Goal: Task Accomplishment & Management: Manage account settings

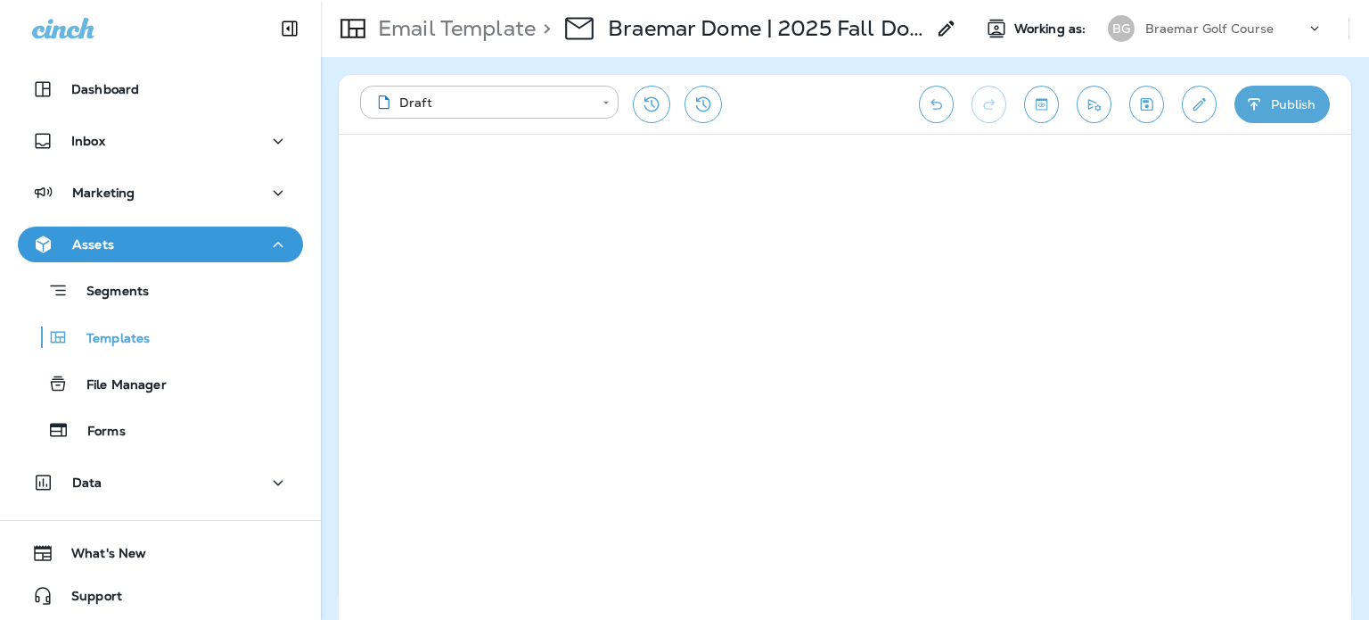
click at [1233, 30] on p "Braemar Golf Course" at bounding box center [1209, 28] width 129 height 14
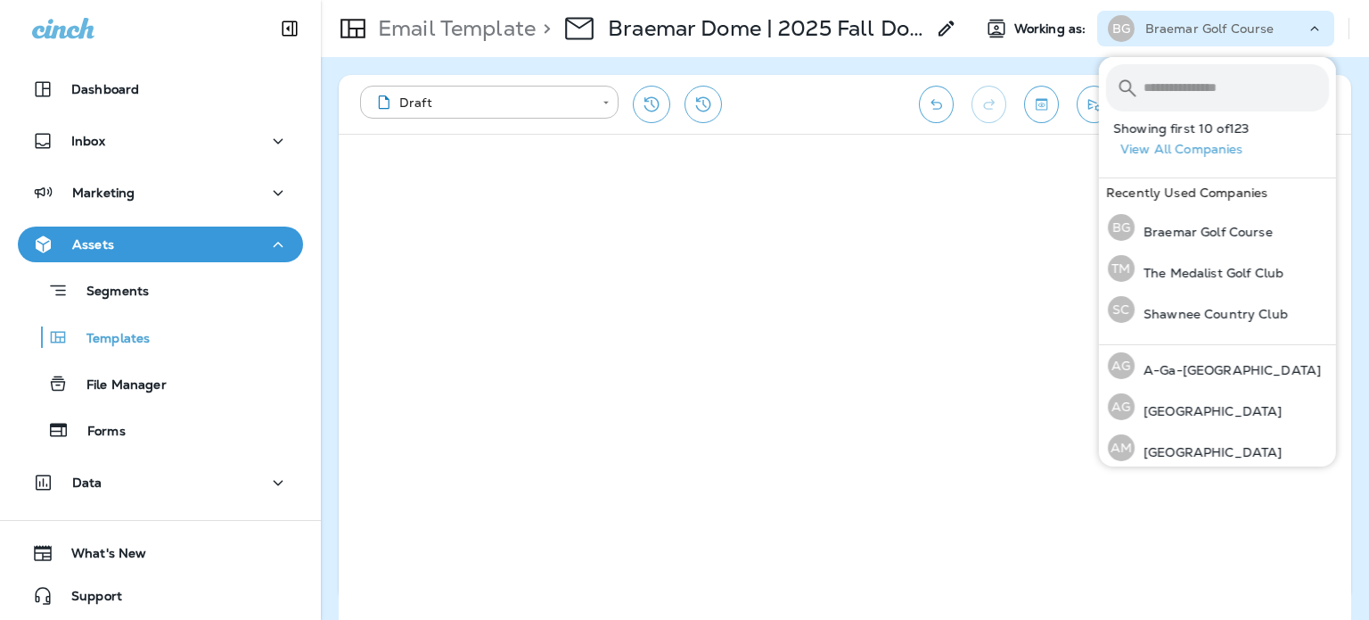
click at [1213, 85] on input "text" at bounding box center [1236, 87] width 185 height 47
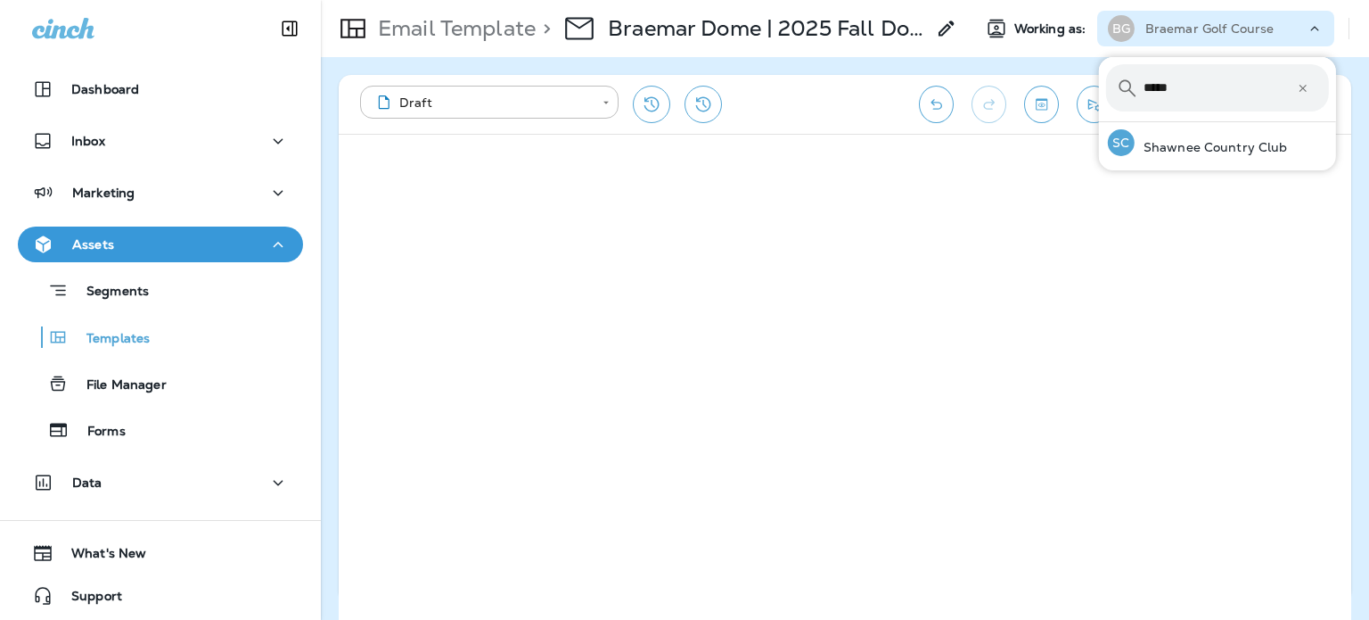
type input "*****"
click at [1171, 152] on p "Shawnee Country Club" at bounding box center [1211, 147] width 153 height 14
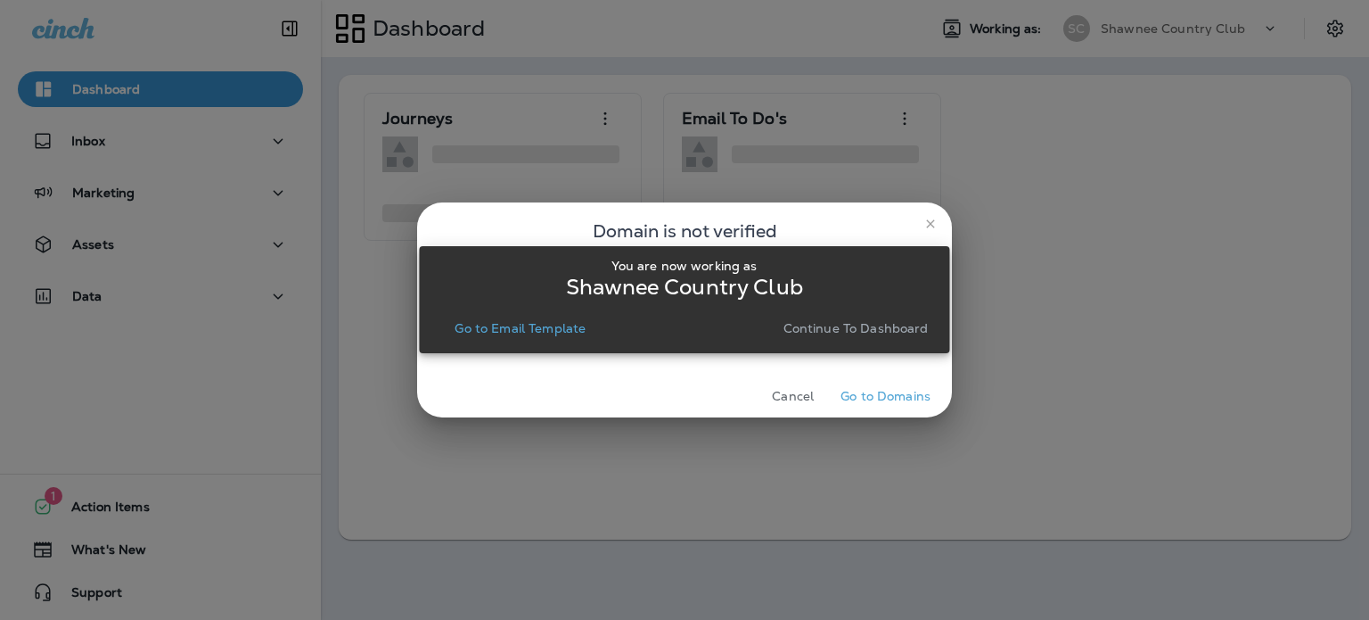
click at [890, 331] on p "Continue to Dashboard" at bounding box center [856, 328] width 145 height 14
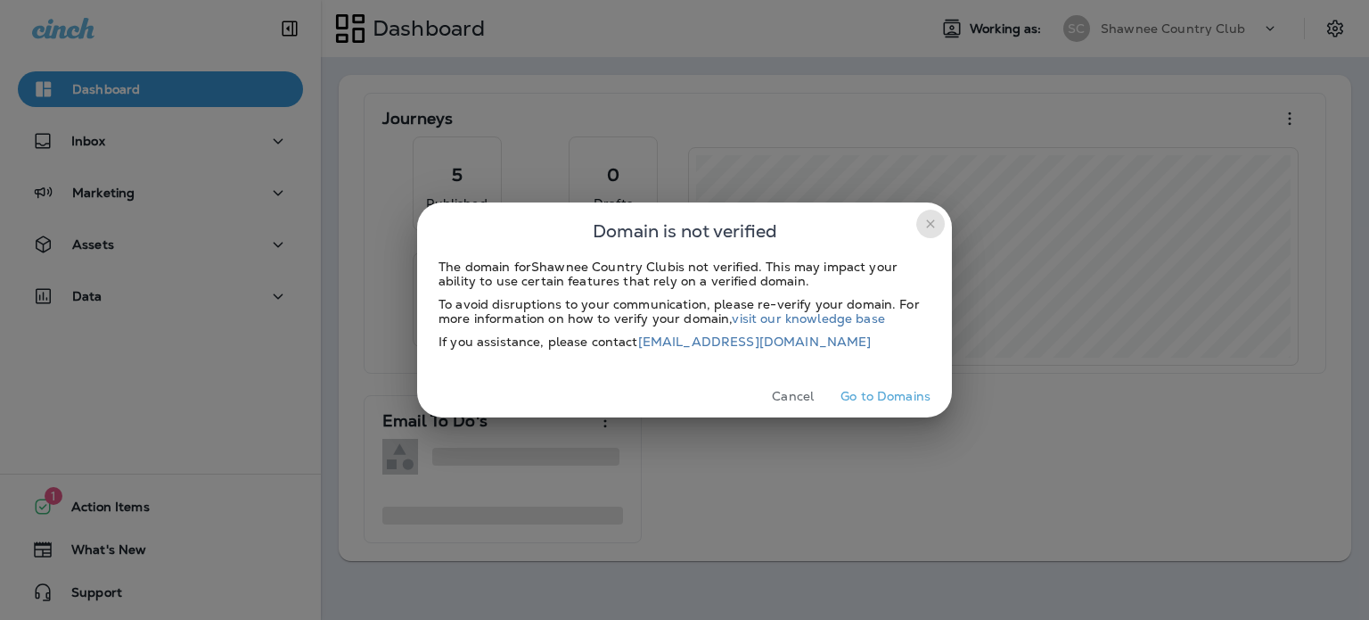
click at [923, 224] on button "close" at bounding box center [930, 223] width 29 height 29
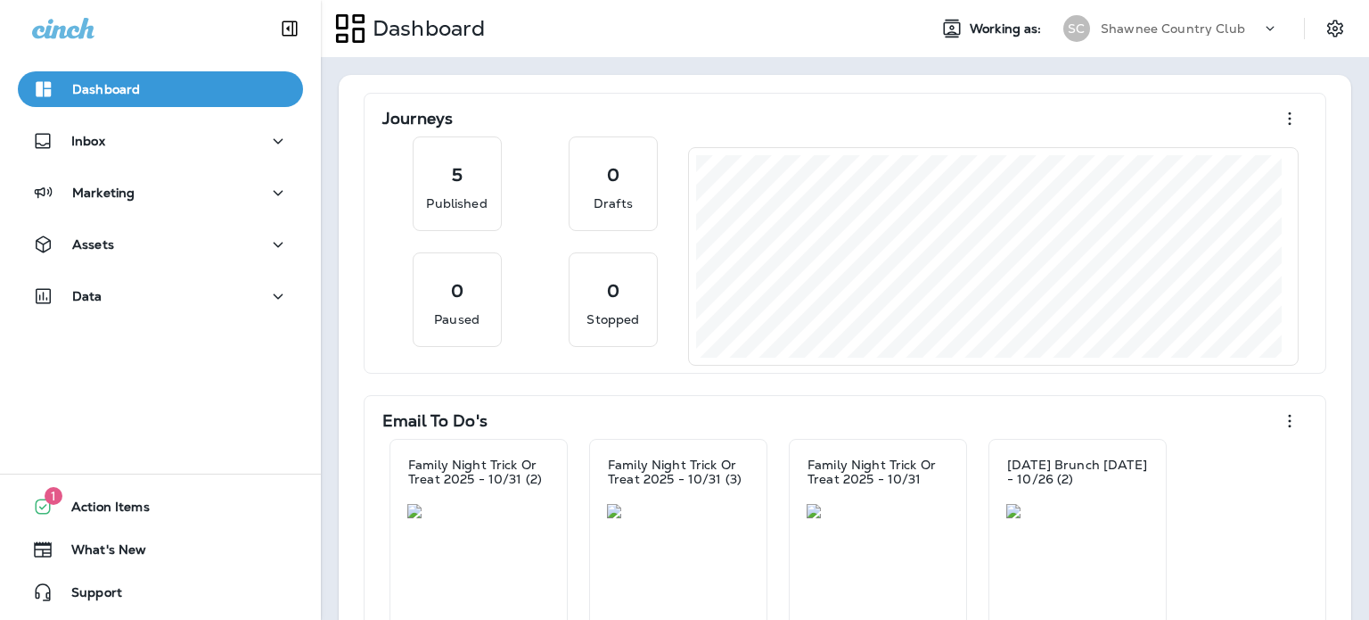
click at [158, 195] on div "Marketing" at bounding box center [160, 193] width 257 height 22
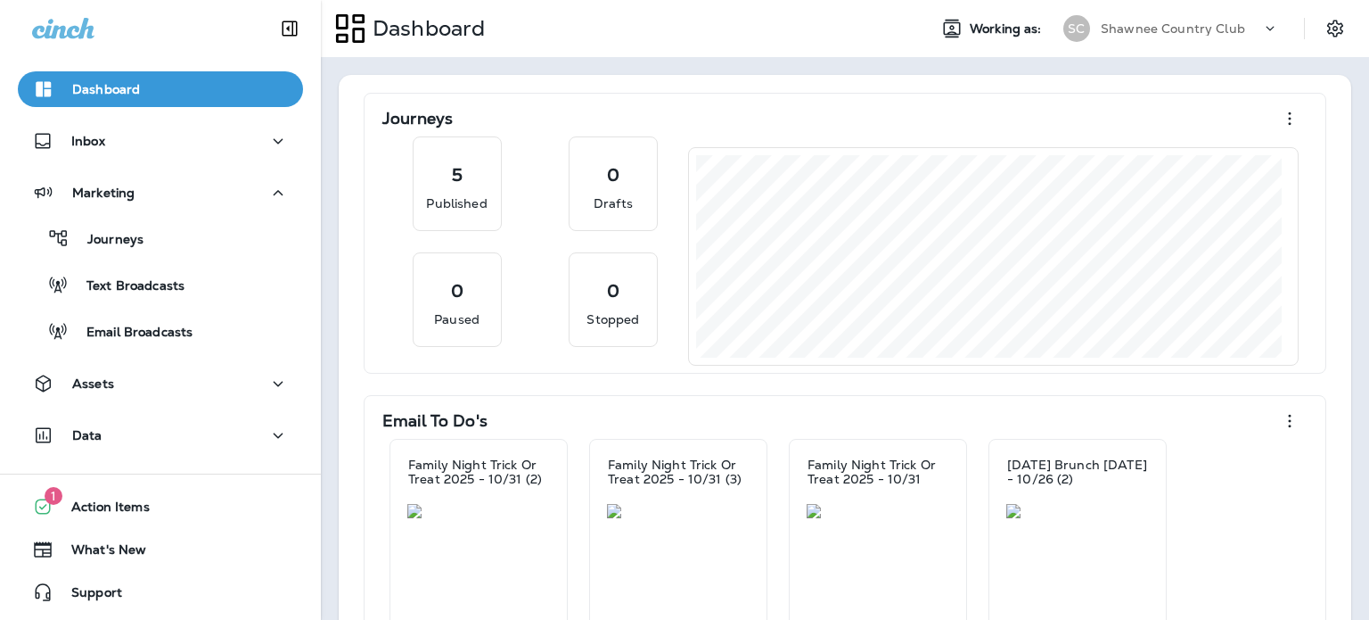
click at [160, 335] on p "Email Broadcasts" at bounding box center [131, 332] width 124 height 17
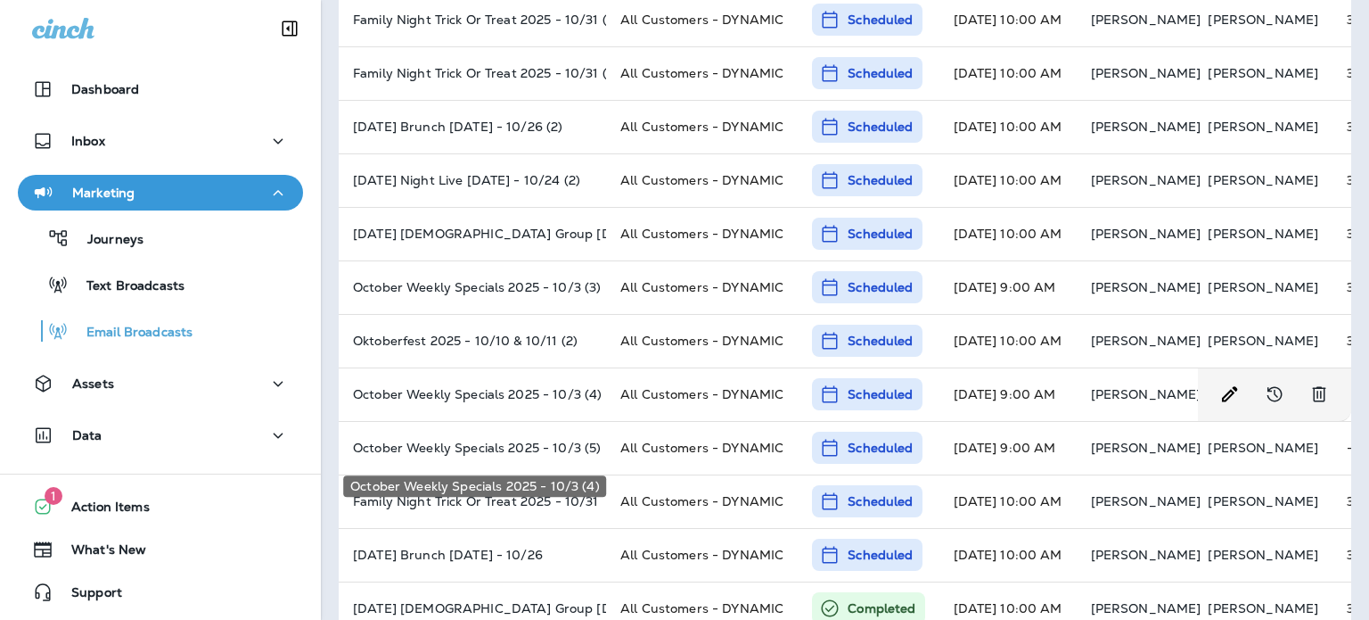
scroll to position [267, 0]
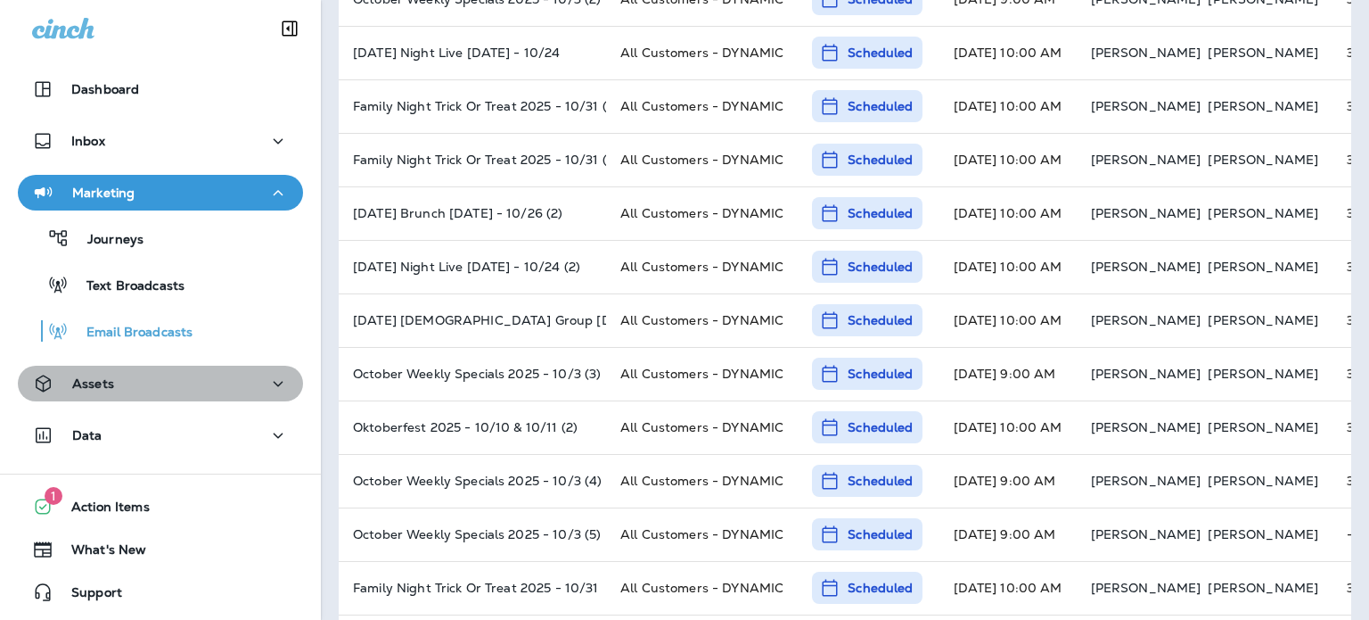
click at [175, 378] on div "Assets" at bounding box center [160, 384] width 257 height 22
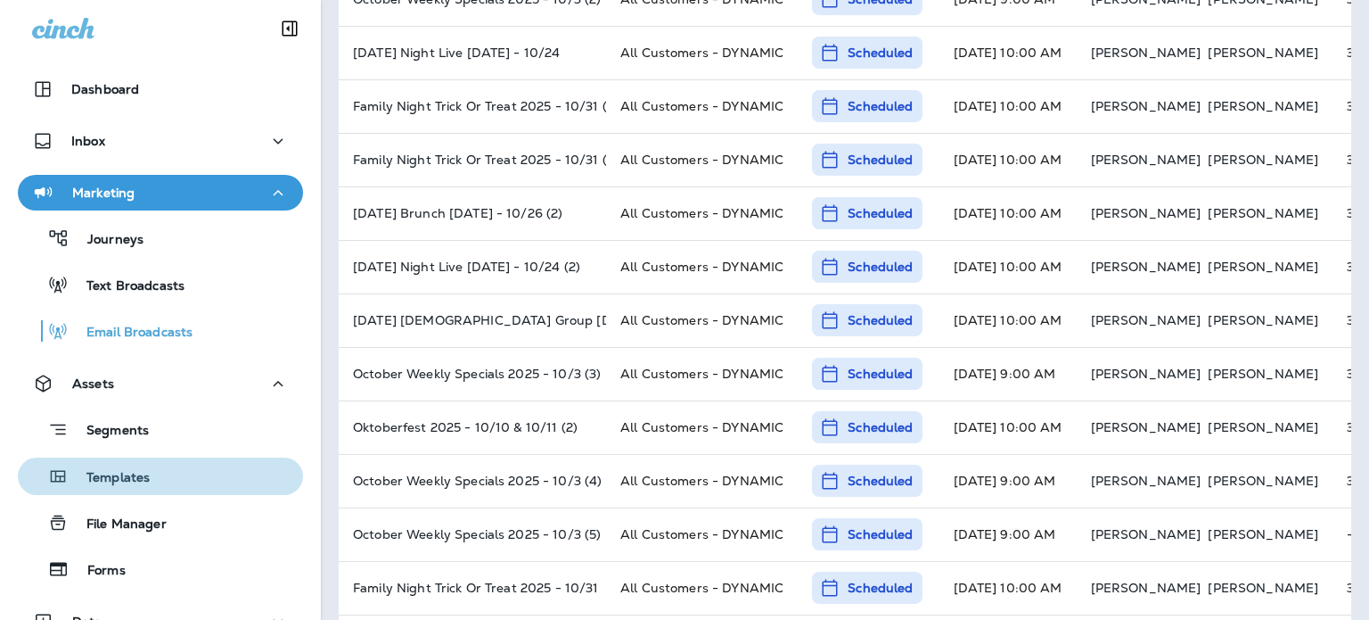
click at [182, 469] on div "Templates" at bounding box center [160, 476] width 271 height 27
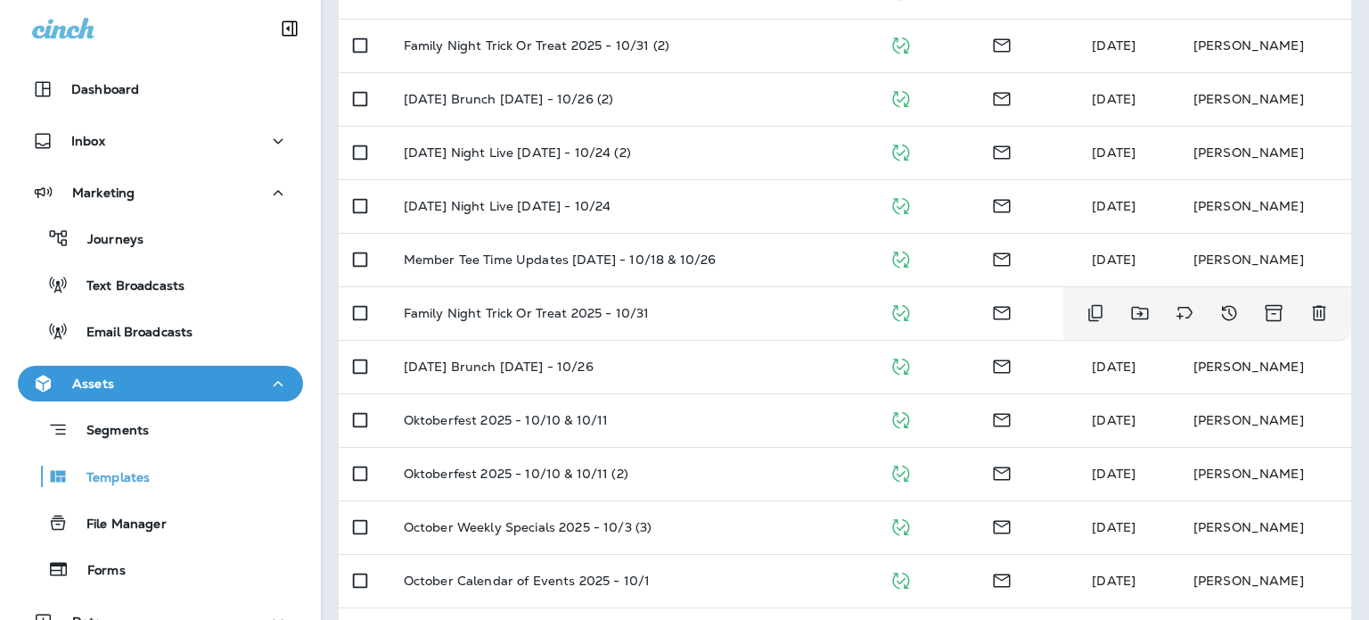
scroll to position [446, 0]
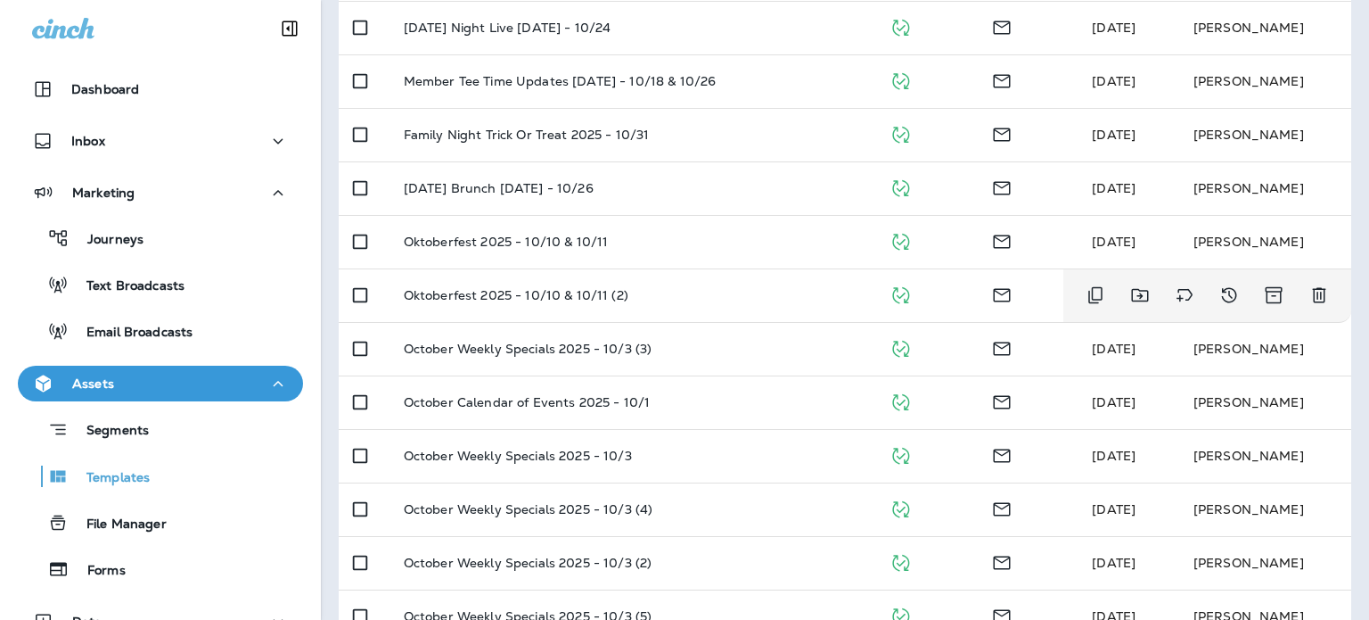
click at [710, 306] on td "Oktoberfest 2025 - 10/10 & 10/11 (2)" at bounding box center [633, 294] width 486 height 53
